Goal: Navigation & Orientation: Find specific page/section

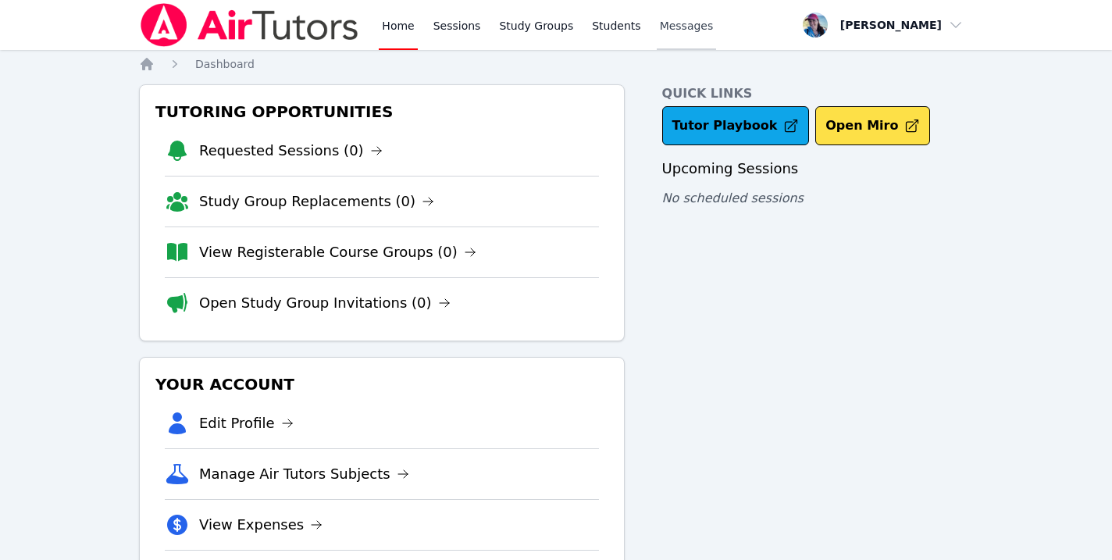
click at [681, 29] on span "Messages" at bounding box center [687, 26] width 54 height 16
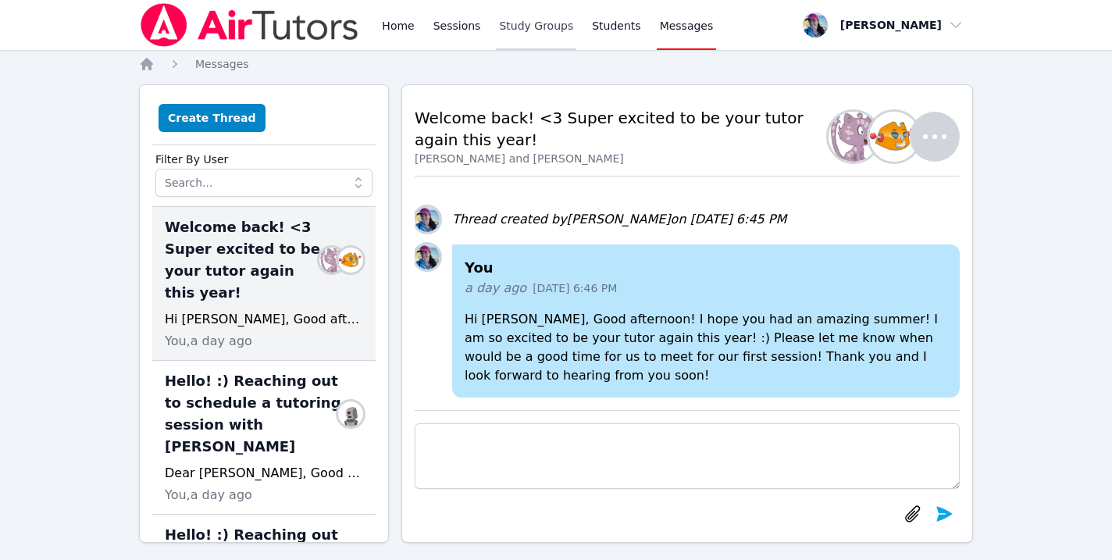
click at [537, 19] on link "Study Groups" at bounding box center [536, 25] width 80 height 50
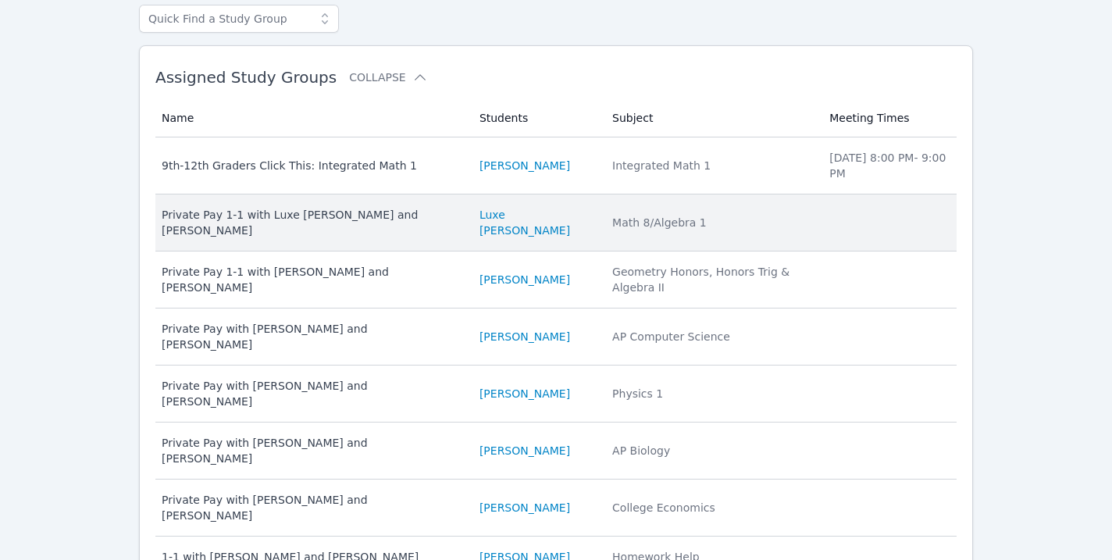
scroll to position [221, 0]
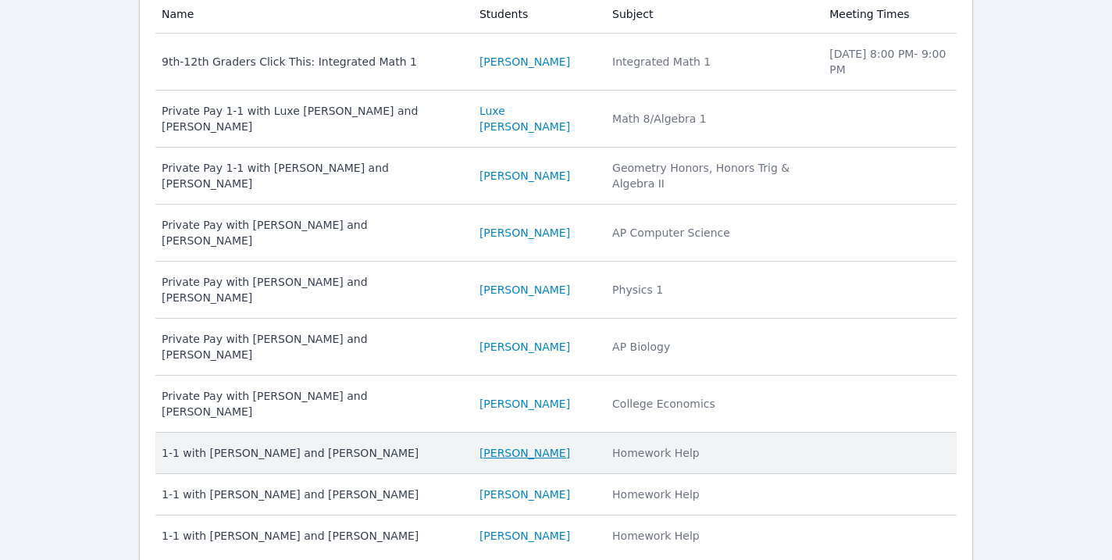
click at [497, 445] on link "Lara Costa" at bounding box center [524, 453] width 91 height 16
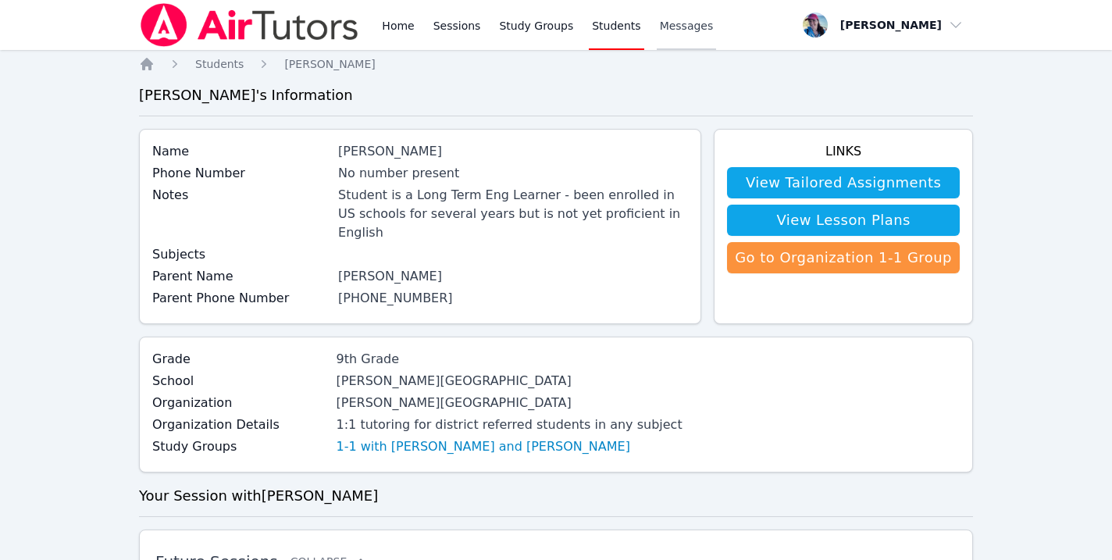
click at [666, 37] on link "Messages" at bounding box center [686, 25] width 60 height 50
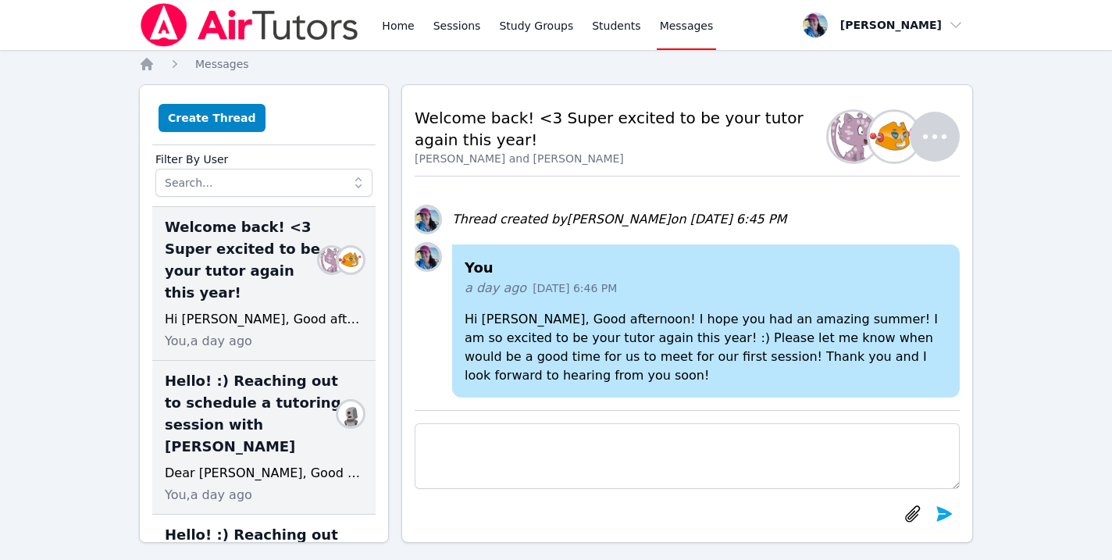
scroll to position [54, 0]
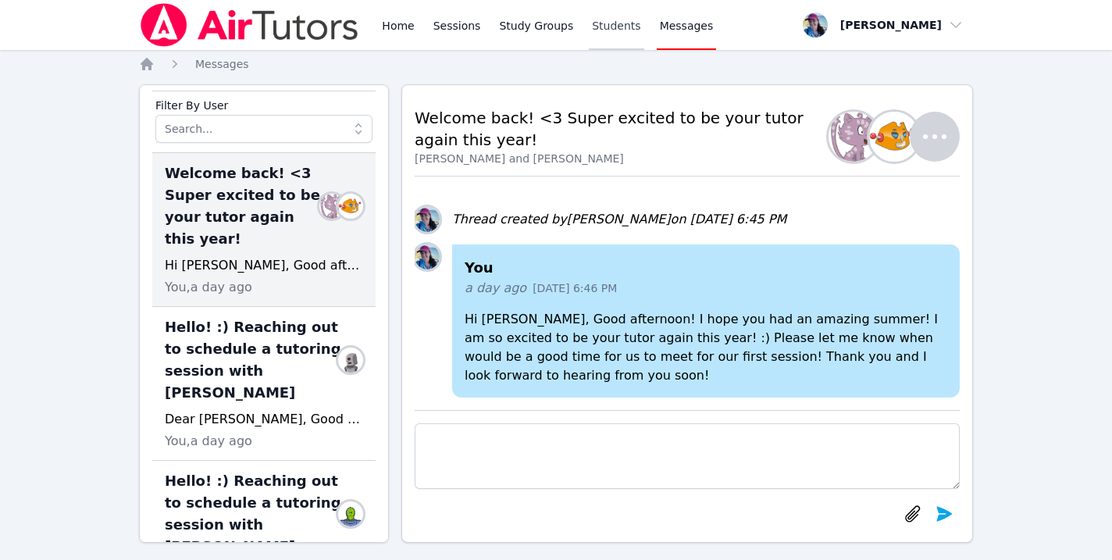
click at [606, 28] on link "Students" at bounding box center [616, 25] width 55 height 50
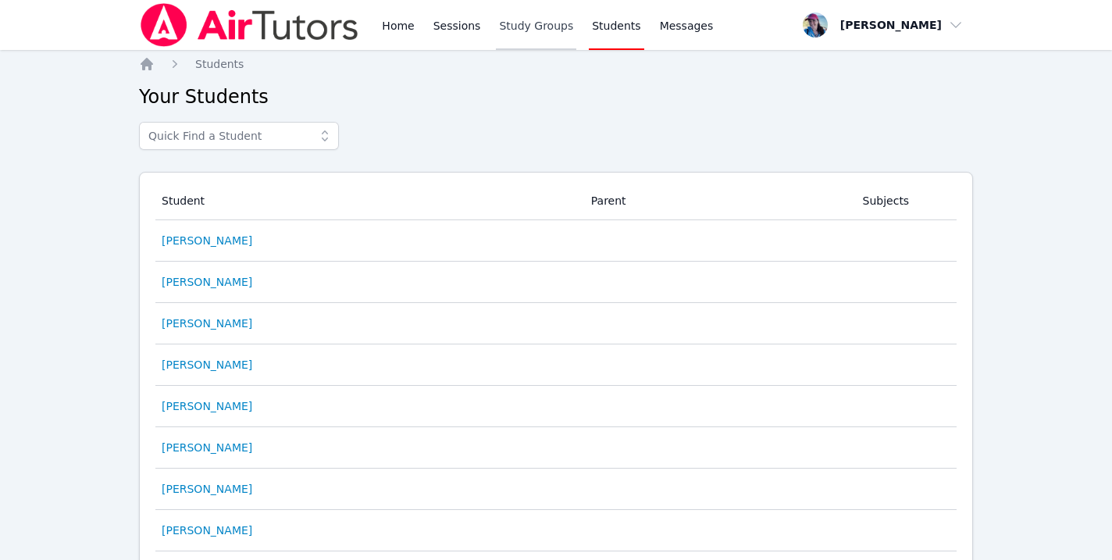
click at [532, 32] on link "Study Groups" at bounding box center [536, 25] width 80 height 50
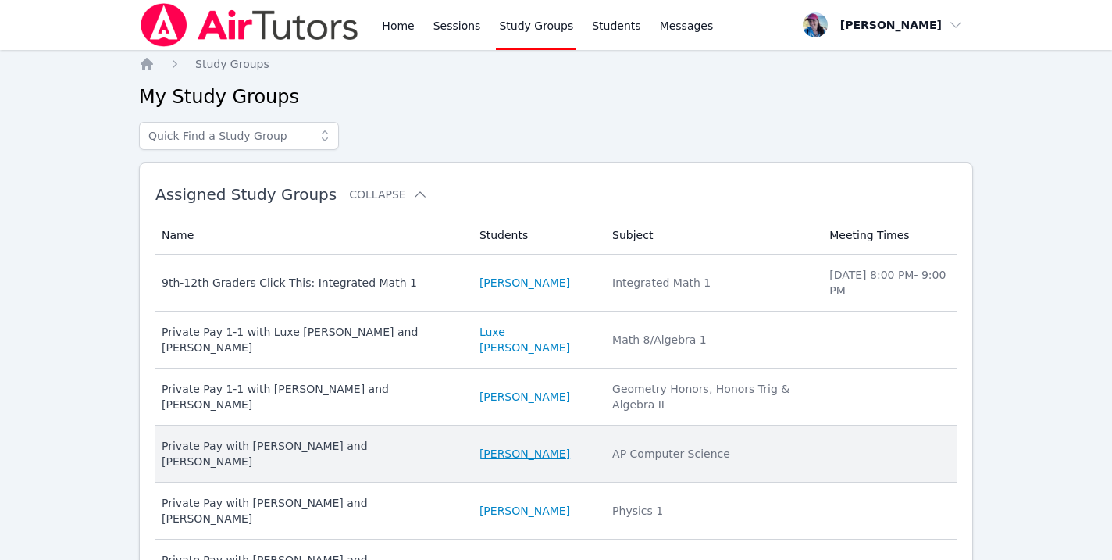
scroll to position [221, 0]
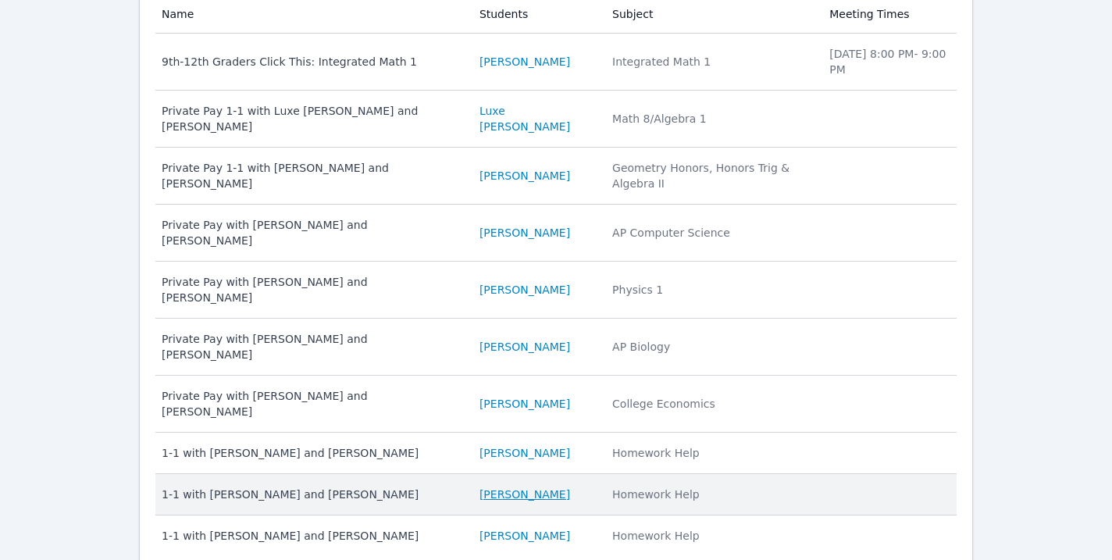
click at [491, 486] on link "Svitlana Kornieva" at bounding box center [524, 494] width 91 height 16
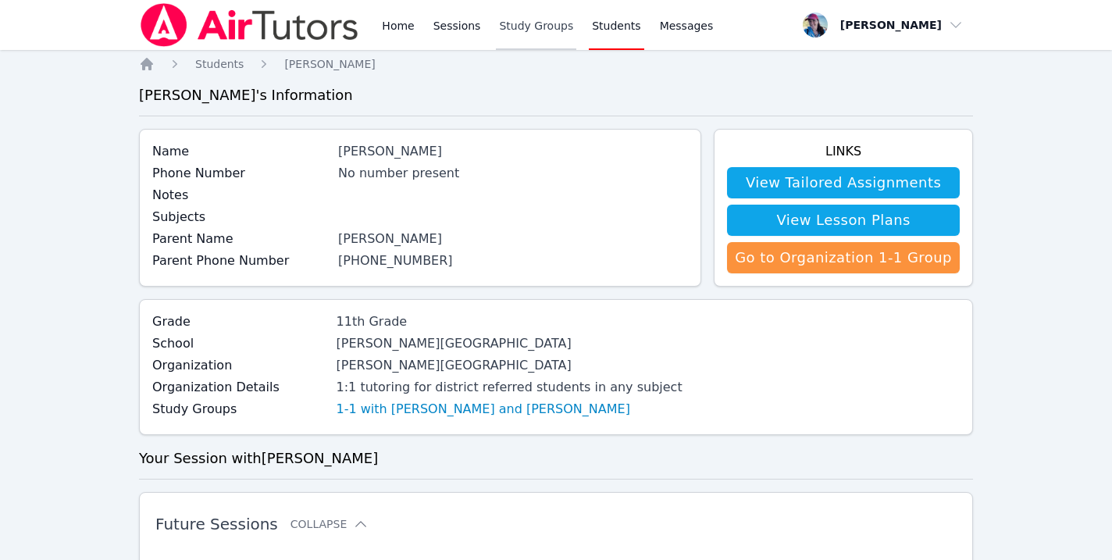
click at [514, 23] on link "Study Groups" at bounding box center [536, 25] width 80 height 50
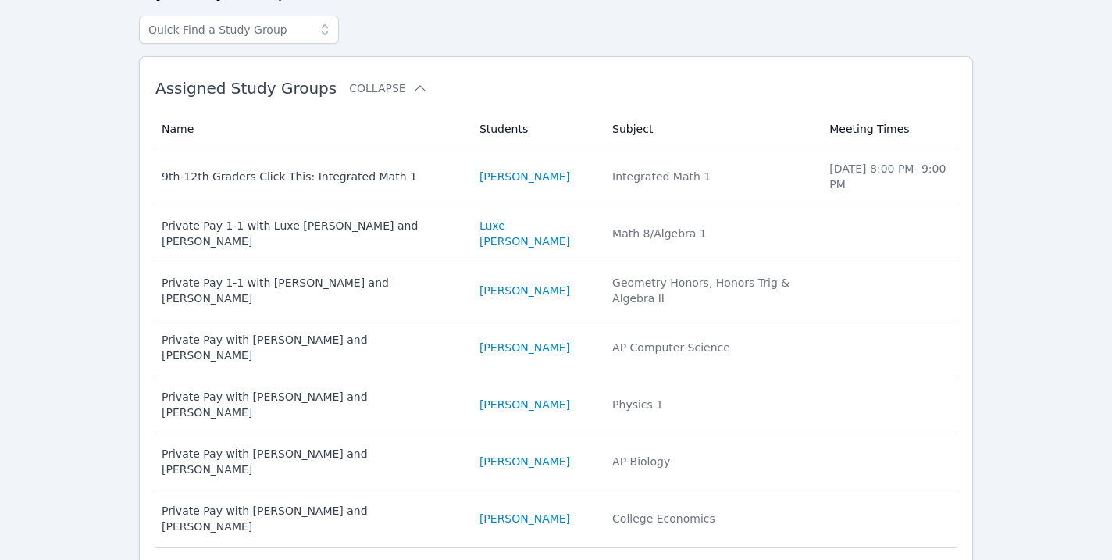
scroll to position [221, 0]
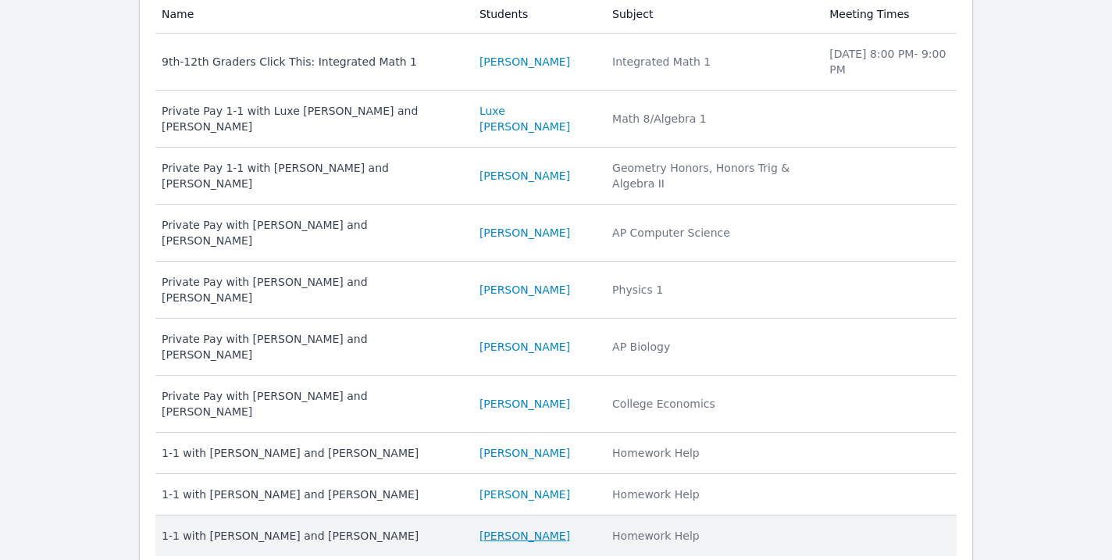
click at [494, 528] on link "Narin Turac" at bounding box center [524, 536] width 91 height 16
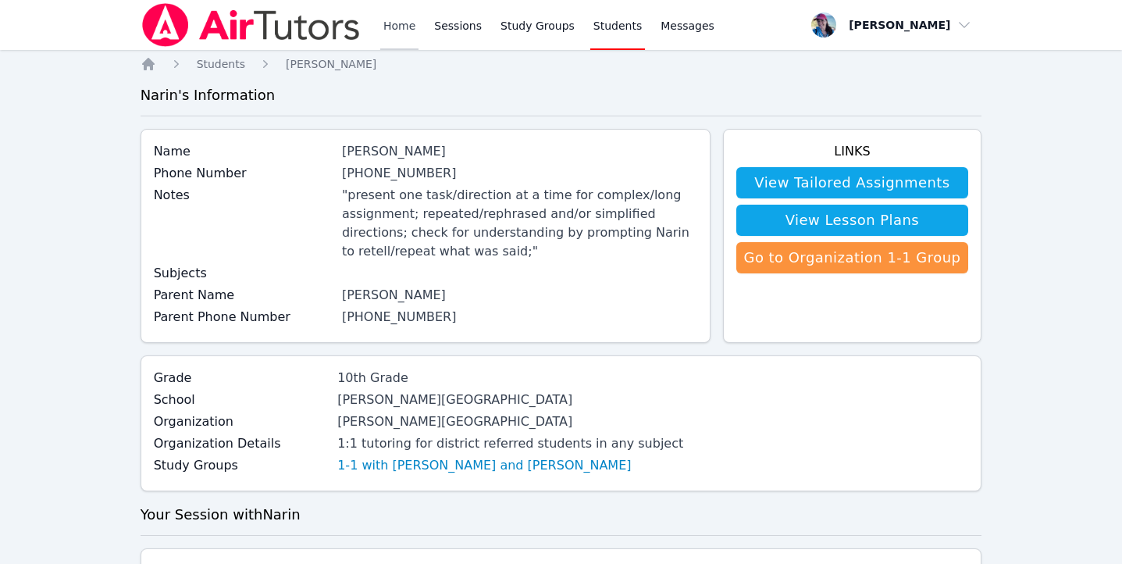
click at [381, 26] on link "Home" at bounding box center [399, 25] width 38 height 50
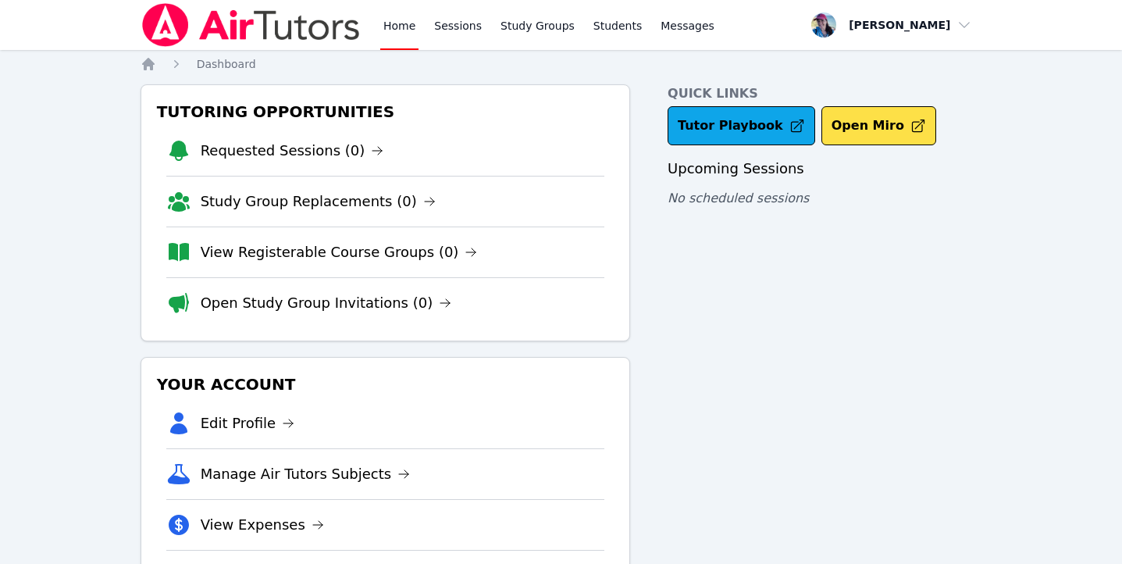
click at [403, 24] on link "Home" at bounding box center [399, 25] width 38 height 50
